Goal: Information Seeking & Learning: Learn about a topic

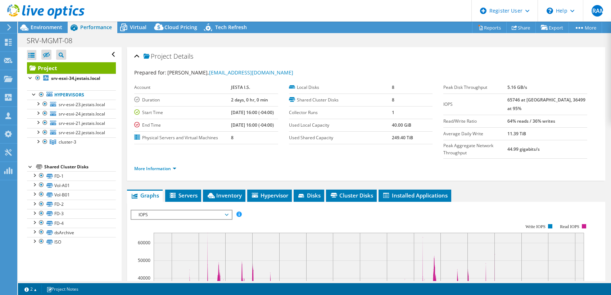
select select "[GEOGRAPHIC_DATA]"
select select "USD"
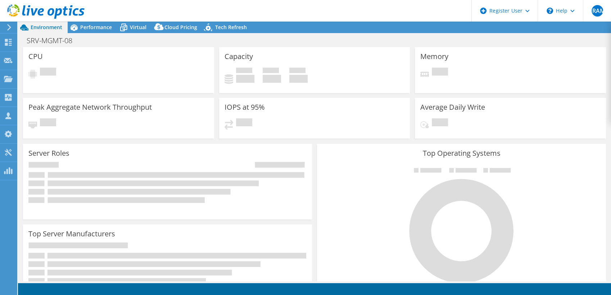
select select "[GEOGRAPHIC_DATA]"
select select "USD"
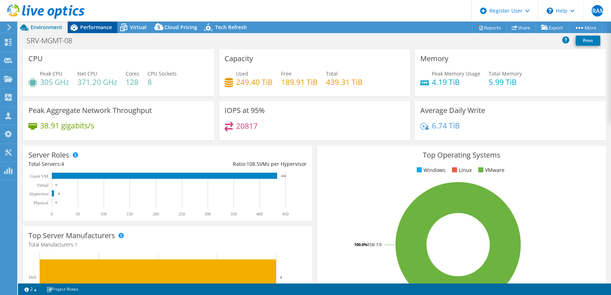
click at [104, 26] on span "Performance" at bounding box center [96, 27] width 32 height 7
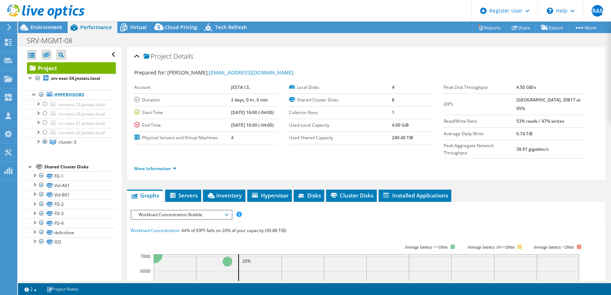
click at [58, 24] on div at bounding box center [42, 12] width 85 height 24
click at [44, 26] on span "Environment" at bounding box center [47, 27] width 32 height 7
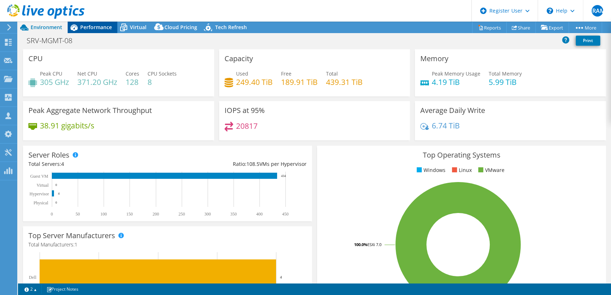
click at [106, 30] on span "Performance" at bounding box center [96, 27] width 32 height 7
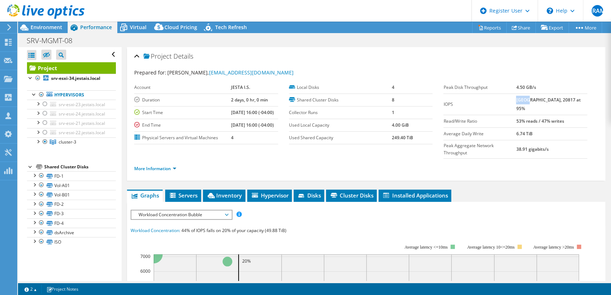
drag, startPoint x: 520, startPoint y: 100, endPoint x: 532, endPoint y: 99, distance: 11.9
click at [532, 99] on b "[GEOGRAPHIC_DATA], 20817 at 95%" at bounding box center [548, 104] width 64 height 15
click at [331, 75] on div "Prepared for: [PERSON_NAME], [EMAIL_ADDRESS][DOMAIN_NAME]" at bounding box center [366, 73] width 464 height 8
click at [59, 29] on span "Environment" at bounding box center [47, 27] width 32 height 7
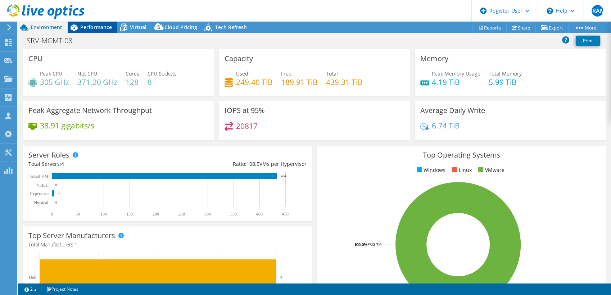
click at [102, 26] on span "Performance" at bounding box center [96, 27] width 32 height 7
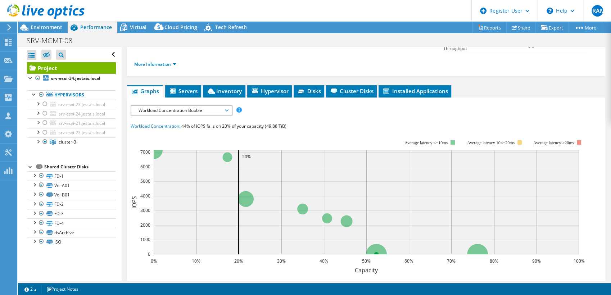
scroll to position [120, 0]
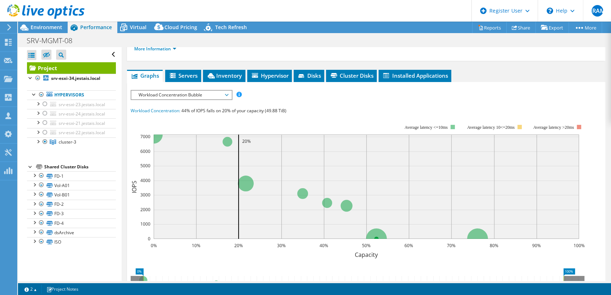
click at [216, 91] on span "Workload Concentration Bubble" at bounding box center [181, 95] width 92 height 9
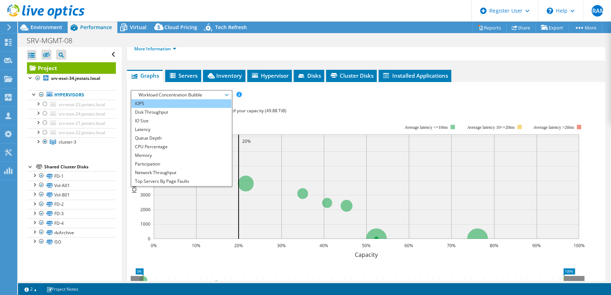
click at [186, 99] on li "IOPS" at bounding box center [181, 103] width 100 height 9
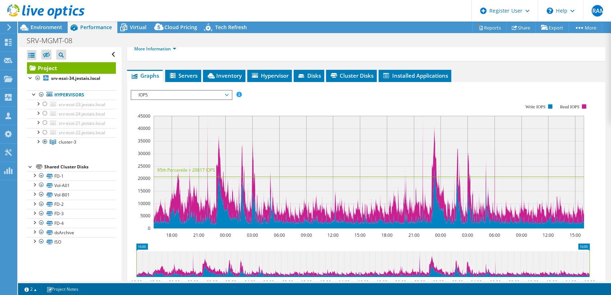
click at [216, 91] on span "IOPS" at bounding box center [181, 95] width 92 height 9
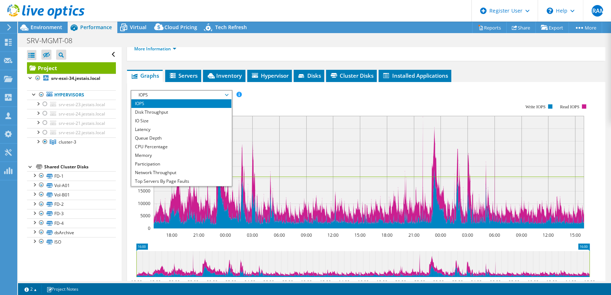
click at [215, 99] on li "IOPS" at bounding box center [181, 103] width 100 height 9
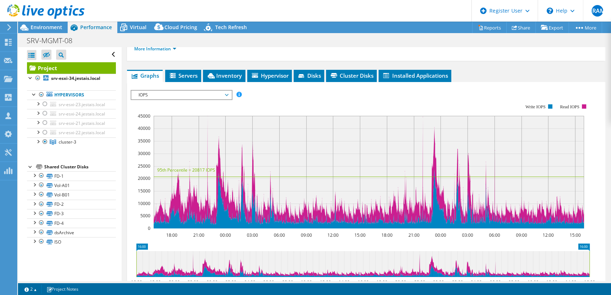
click at [197, 91] on span "IOPS" at bounding box center [181, 95] width 92 height 9
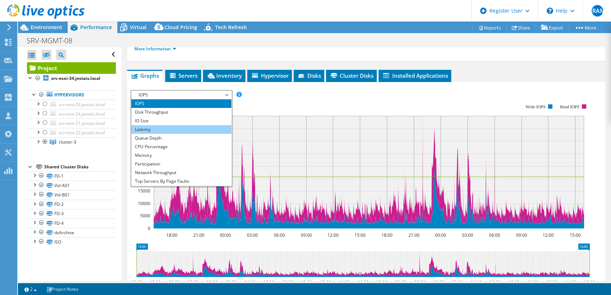
click at [170, 125] on li "Latency" at bounding box center [181, 129] width 100 height 9
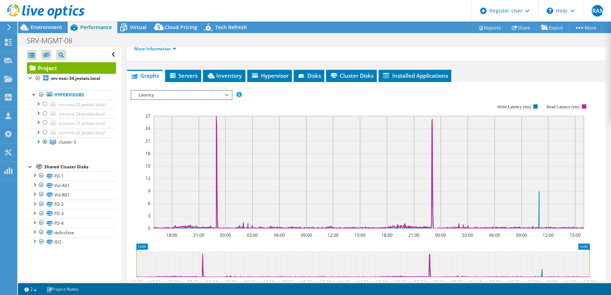
click at [217, 91] on span "Latency" at bounding box center [181, 95] width 92 height 9
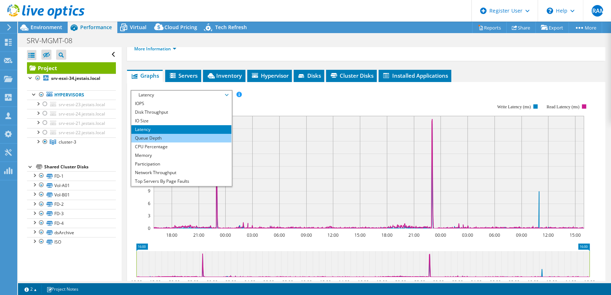
click at [190, 134] on li "Queue Depth" at bounding box center [181, 138] width 100 height 9
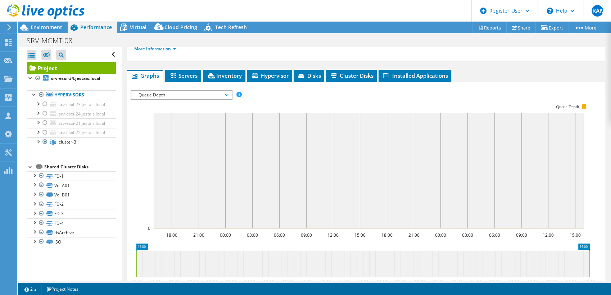
click at [224, 91] on span "Queue Depth" at bounding box center [181, 95] width 92 height 9
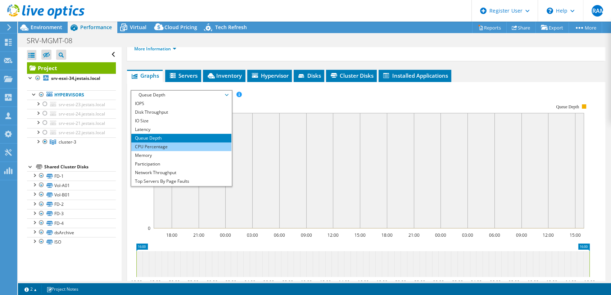
click at [197, 142] on li "CPU Percentage" at bounding box center [181, 146] width 100 height 9
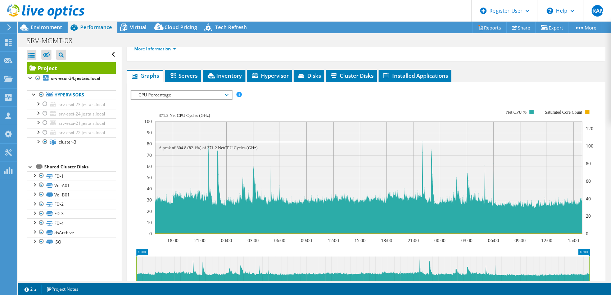
click at [226, 91] on span "CPU Percentage" at bounding box center [181, 95] width 92 height 9
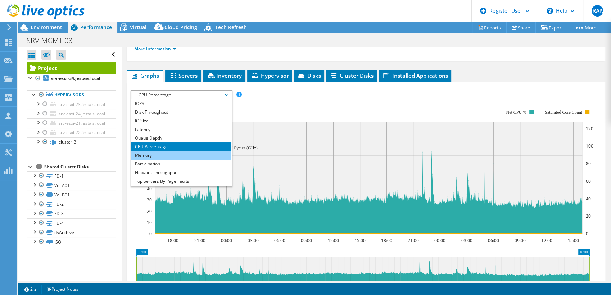
click at [190, 151] on li "Memory" at bounding box center [181, 155] width 100 height 9
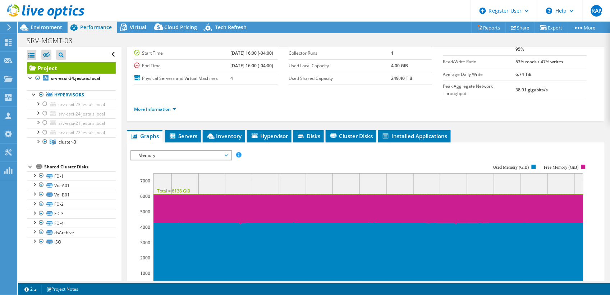
scroll to position [80, 0]
